Goal: Information Seeking & Learning: Learn about a topic

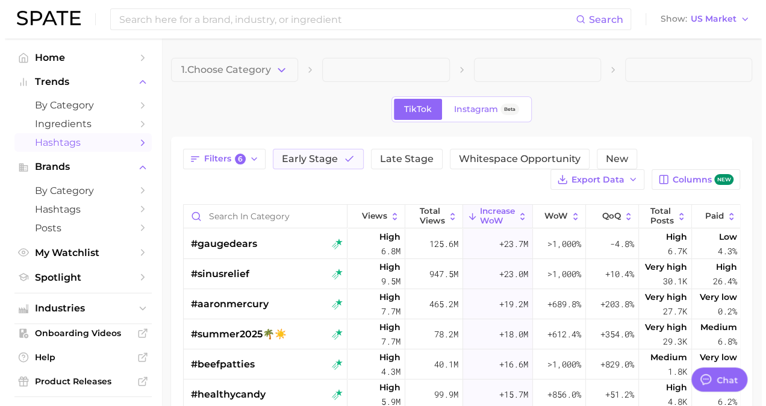
scroll to position [607, 0]
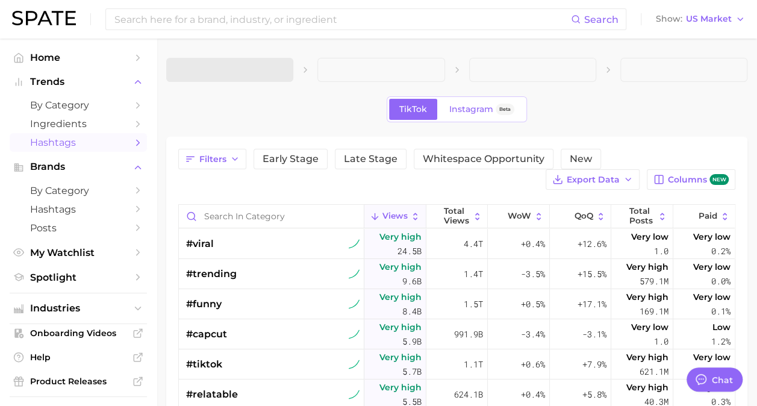
type textarea "x"
click at [306, 159] on span "Early Stage" at bounding box center [291, 159] width 56 height 10
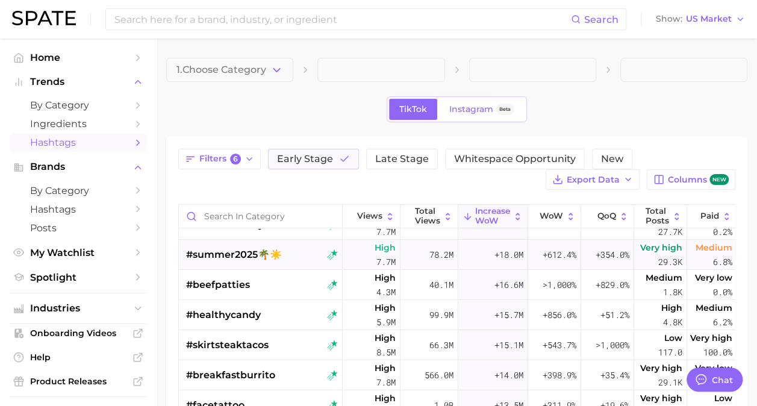
scroll to position [80, 0]
click at [269, 342] on div "#skirtsteaktacos" at bounding box center [262, 344] width 152 height 30
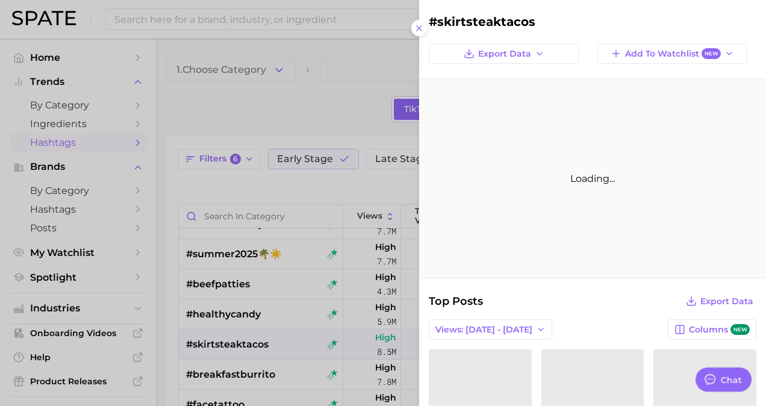
click at [332, 108] on div at bounding box center [383, 203] width 766 height 406
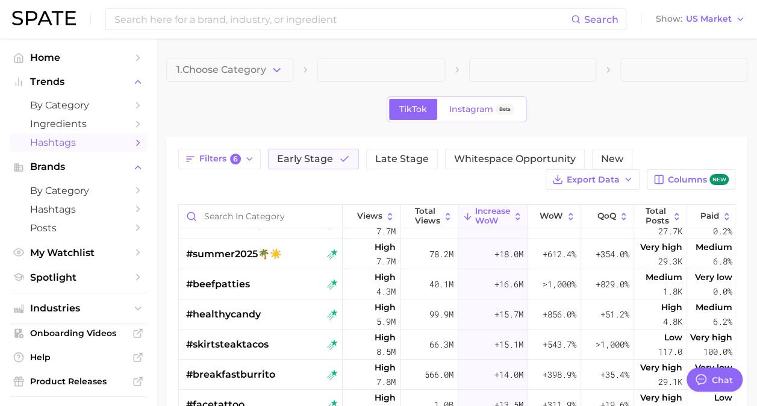
click at [332, 108] on div "TikTok Instagram Beta" at bounding box center [456, 109] width 581 height 26
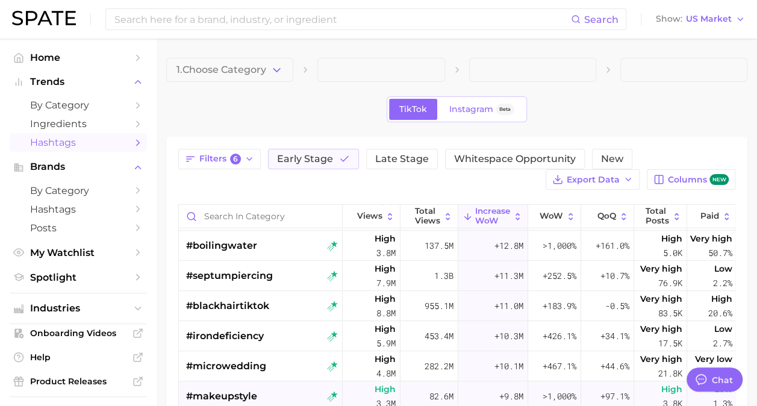
scroll to position [360, 0]
click at [176, 53] on main "1. Choose Category TikTok Instagram Beta Filters 6 Early Stage Late Stage White…" at bounding box center [457, 361] width 601 height 644
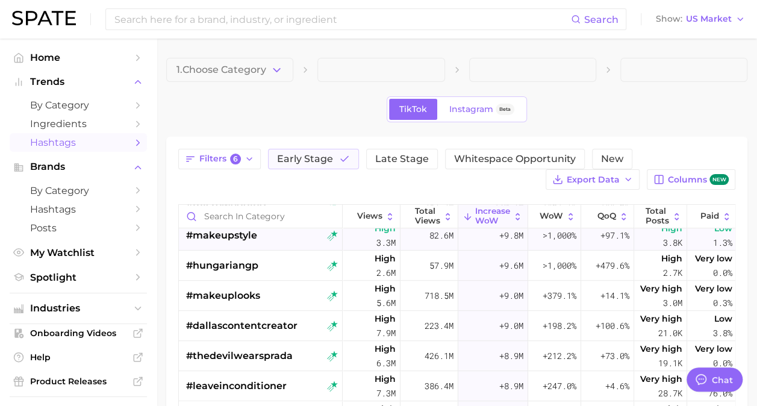
scroll to position [525, 0]
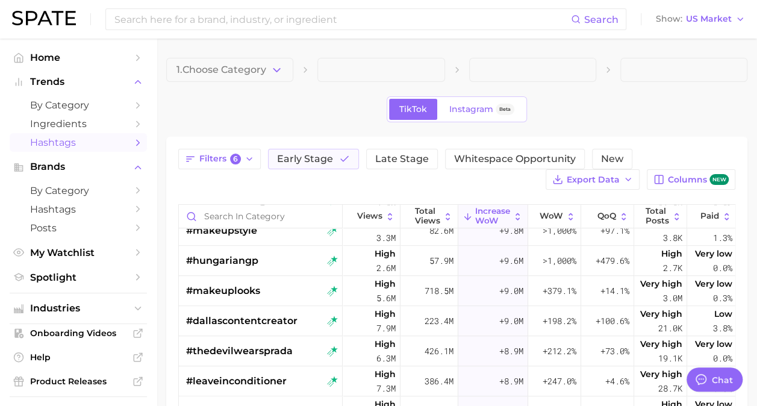
click at [222, 102] on div "TikTok Instagram Beta" at bounding box center [456, 109] width 581 height 26
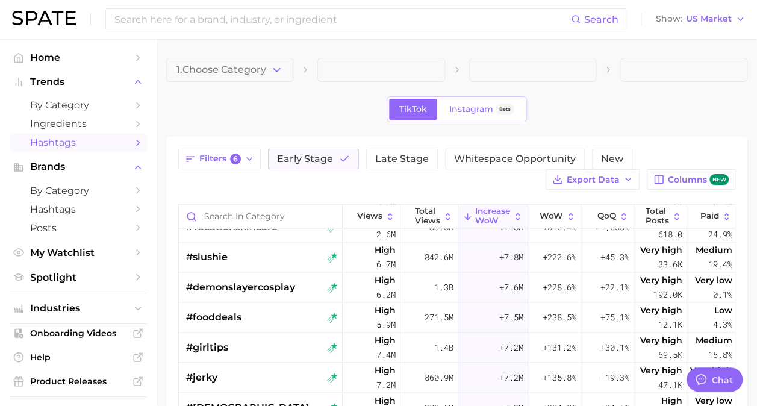
scroll to position [861, 0]
click at [89, 125] on span "Ingredients" at bounding box center [78, 123] width 96 height 11
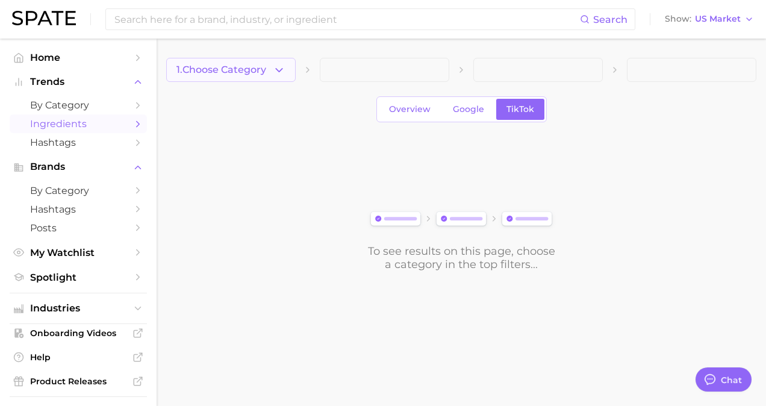
click at [279, 67] on icon "button" at bounding box center [279, 70] width 13 height 13
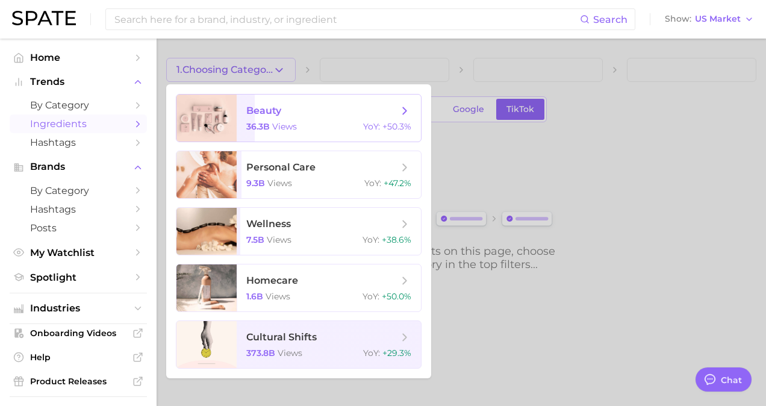
click at [278, 122] on span "views" at bounding box center [284, 126] width 25 height 11
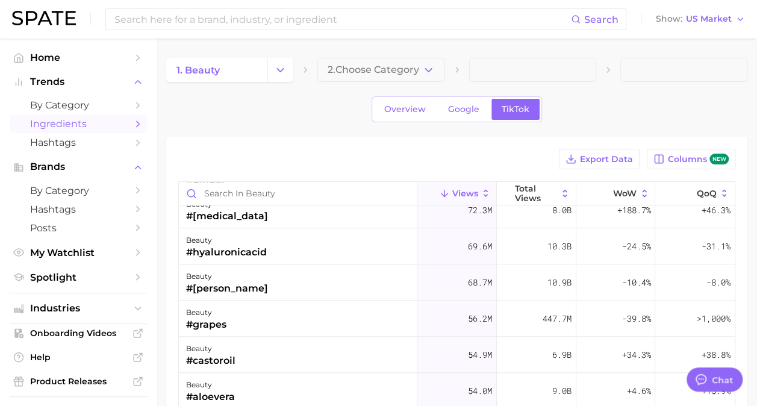
scroll to position [448, 0]
